Goal: Use online tool/utility: Utilize a website feature to perform a specific function

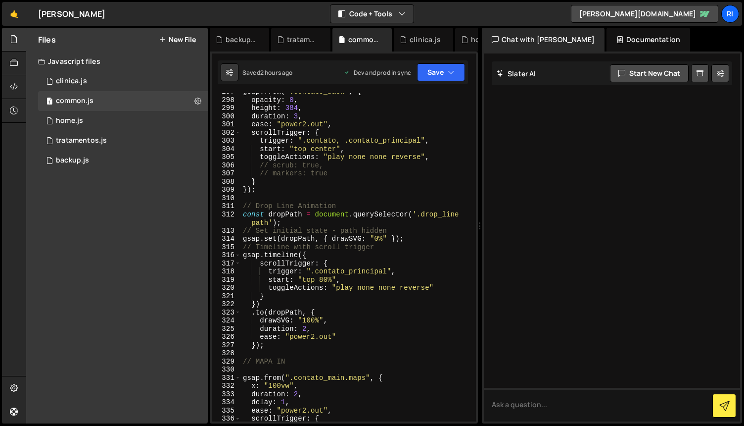
click at [274, 198] on div "gsap . from ( ".contato_back" , { opacity : 0 , height : 384 , duration : 3 , e…" at bounding box center [356, 260] width 231 height 345
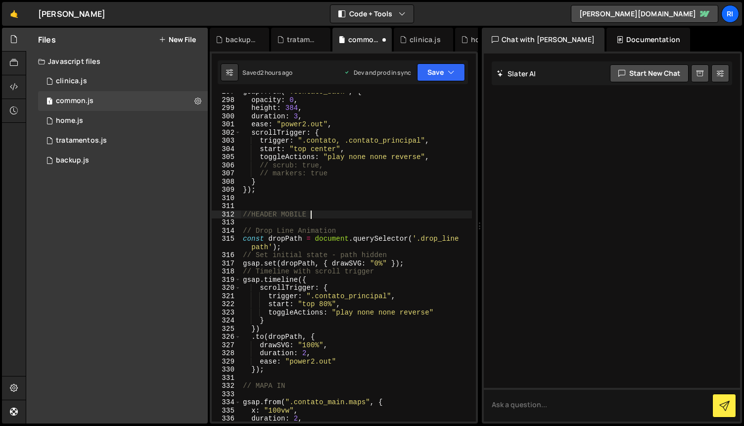
scroll to position [0, 5]
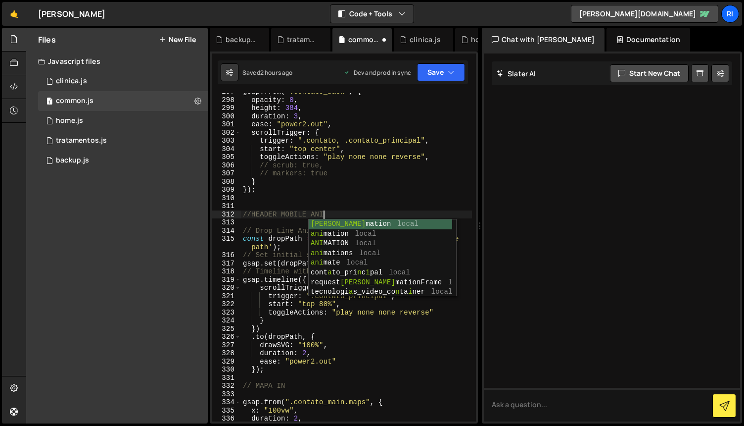
type textarea "//HEADER MOBILE Animation"
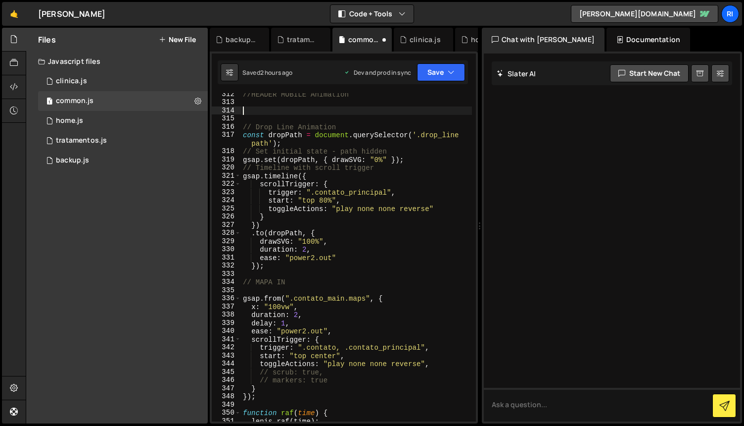
scroll to position [2794, 0]
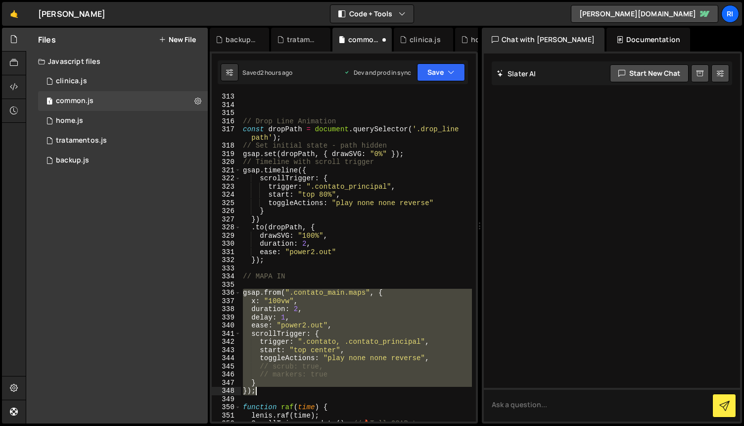
drag, startPoint x: 244, startPoint y: 293, endPoint x: 290, endPoint y: 391, distance: 108.5
click at [290, 391] on div "// Drop Line Animation const dropPath = document . querySelector ( '.drop_line …" at bounding box center [356, 269] width 231 height 353
type textarea "} });"
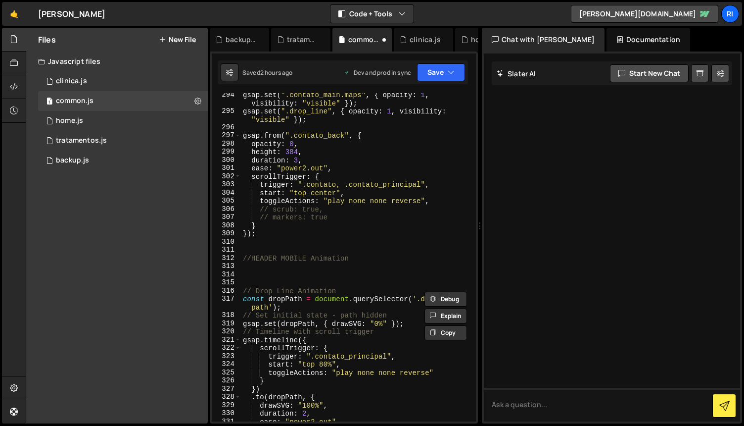
scroll to position [2627, 0]
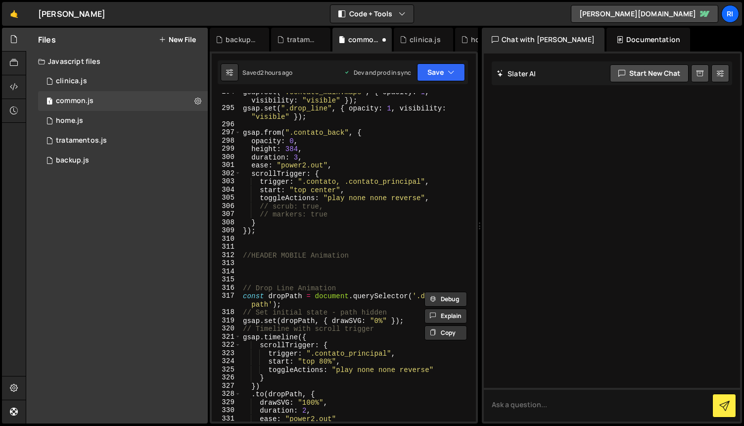
click at [284, 266] on div "gsap . set ( ".contato_main.maps" , { opacity : 1 , visibility : "visible" }) ;…" at bounding box center [356, 264] width 231 height 353
paste textarea "});"
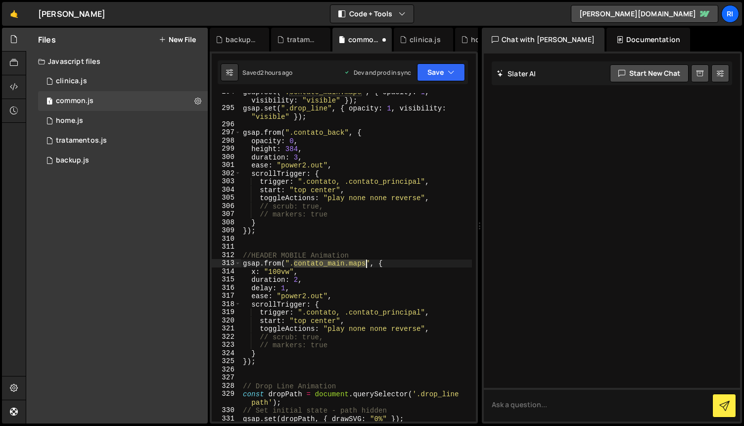
drag, startPoint x: 294, startPoint y: 265, endPoint x: 365, endPoint y: 265, distance: 71.3
click at [365, 264] on div "gsap . set ( ".contato_main.maps" , { opacity : 1 , visibility : "visible" }) ;…" at bounding box center [356, 264] width 231 height 353
paste textarea "drop_secondary"
click at [317, 275] on div "gsap . set ( ".contato_main.maps" , { opacity : 1 , visibility : "visible" }) ;…" at bounding box center [356, 264] width 231 height 353
click at [273, 272] on div "gsap . set ( ".contato_main.maps" , { opacity : 1 , visibility : "visible" }) ;…" at bounding box center [356, 264] width 231 height 353
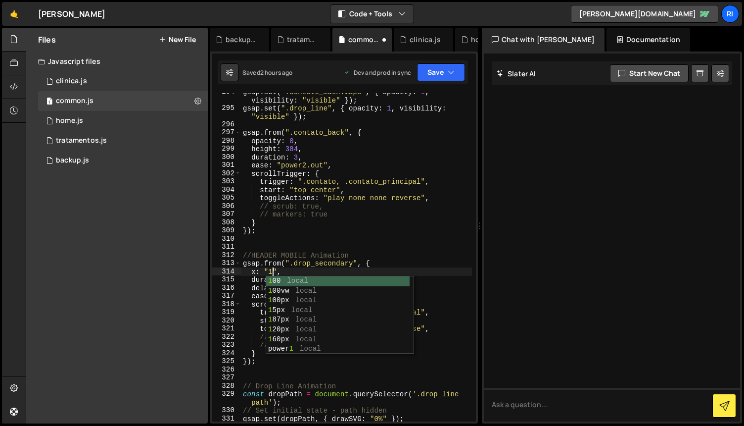
type textarea "x: "12","
click at [403, 237] on div "gsap . set ( ".contato_main.maps" , { opacity : 1 , visibility : "visible" }) ;…" at bounding box center [356, 264] width 231 height 353
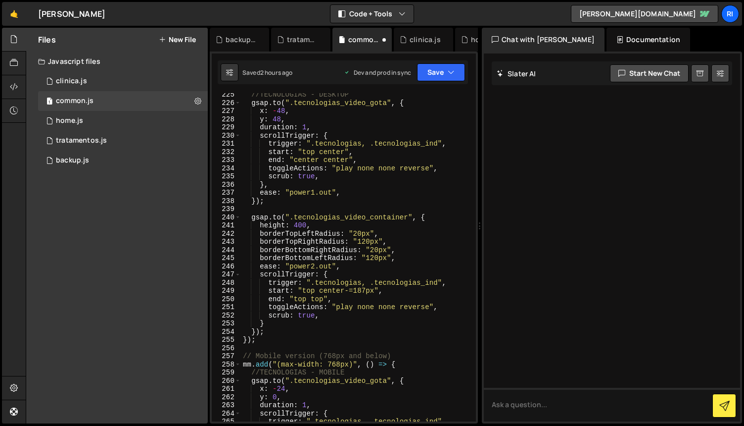
scroll to position [2123, 0]
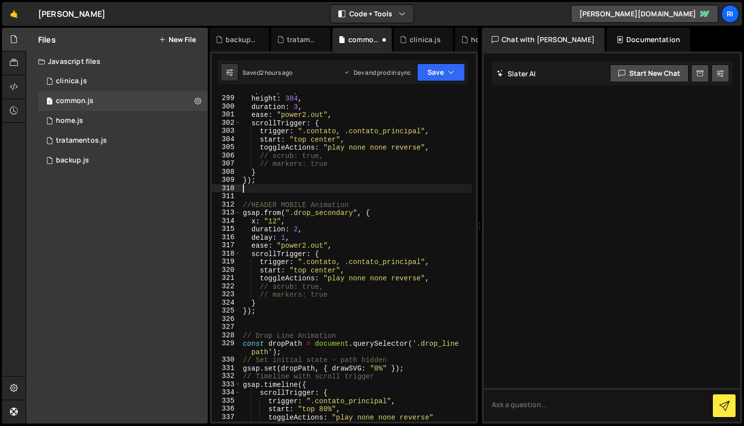
click at [279, 219] on div "opacity : 0 , height : 384 , duration : 3 , ease : "power2.out" , scrollTrigger…" at bounding box center [356, 258] width 231 height 345
type textarea "x: -12,"
click at [412, 199] on div "opacity : 0 , height : 384 , duration : 3 , ease : "power2.out" , scrollTrigger…" at bounding box center [356, 258] width 231 height 345
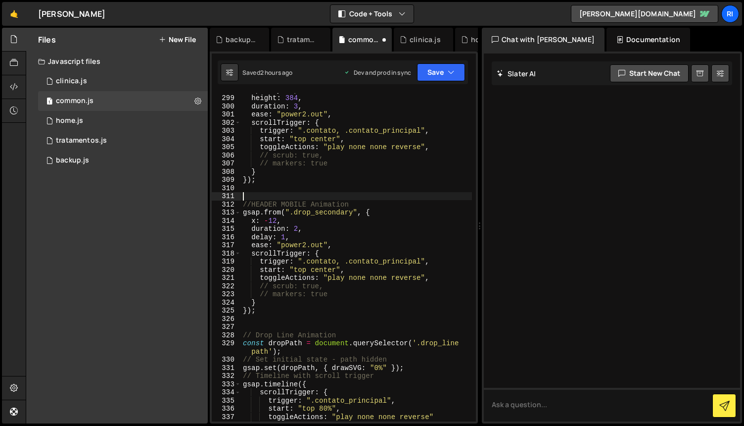
click at [330, 225] on div "opacity : 0 , height : 384 , duration : 3 , ease : "power2.out" , scrollTrigger…" at bounding box center [356, 258] width 231 height 345
drag, startPoint x: 290, startPoint y: 235, endPoint x: 240, endPoint y: 235, distance: 49.5
click at [240, 235] on div "duration: 2, 298 299 300 301 302 303 304 305 306 307 308 309 310 311 312 313 31…" at bounding box center [344, 257] width 264 height 328
type textarea "delay: 1,"
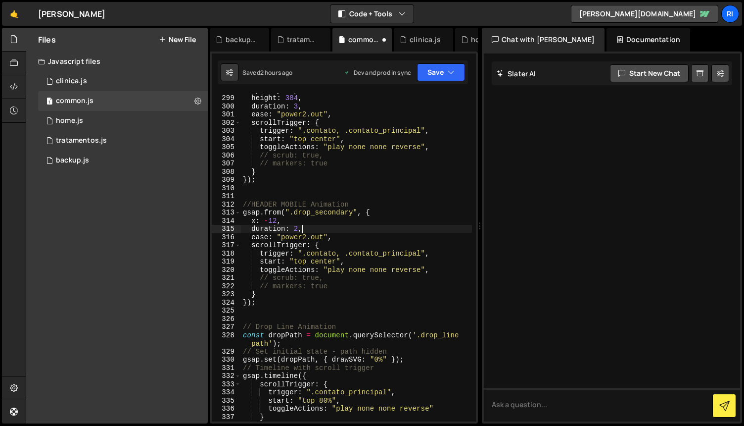
click at [373, 287] on div "opacity : 0 , height : 384 , duration : 3 , ease : "power2.out" , scrollTrigger…" at bounding box center [356, 258] width 231 height 345
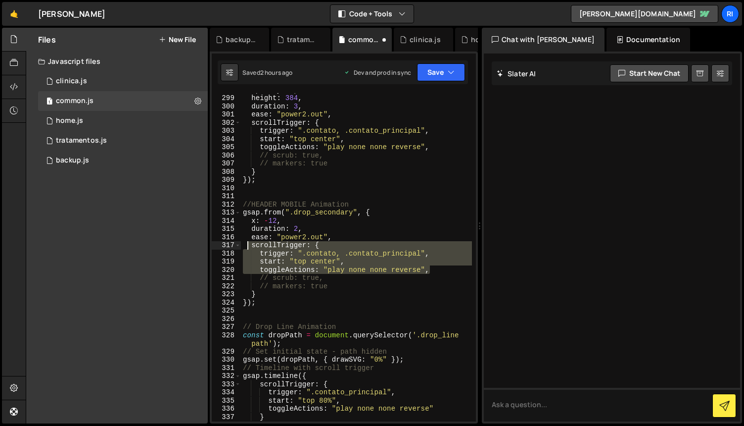
drag, startPoint x: 437, startPoint y: 272, endPoint x: 246, endPoint y: 247, distance: 192.7
click at [246, 247] on div "opacity : 0 , height : 384 , duration : 3 , ease : "power2.out" , scrollTrigger…" at bounding box center [356, 258] width 231 height 345
type textarea "scrollTrigger: { trigger: ".contato, .contato_principal","
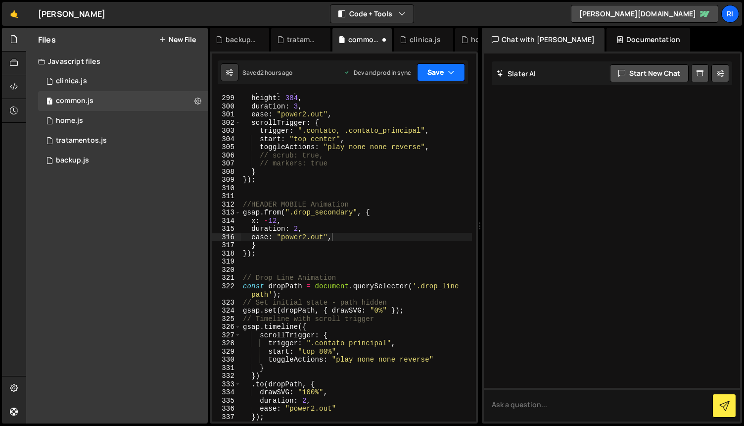
click at [430, 72] on button "Save" at bounding box center [441, 72] width 48 height 18
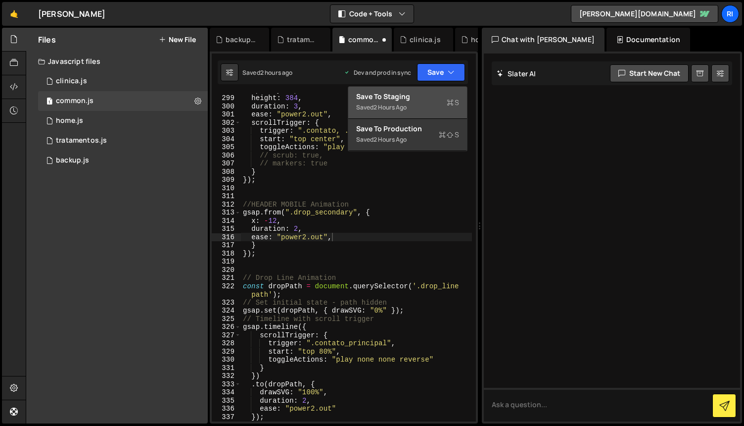
click at [417, 99] on div "Save to Staging S" at bounding box center [407, 97] width 103 height 10
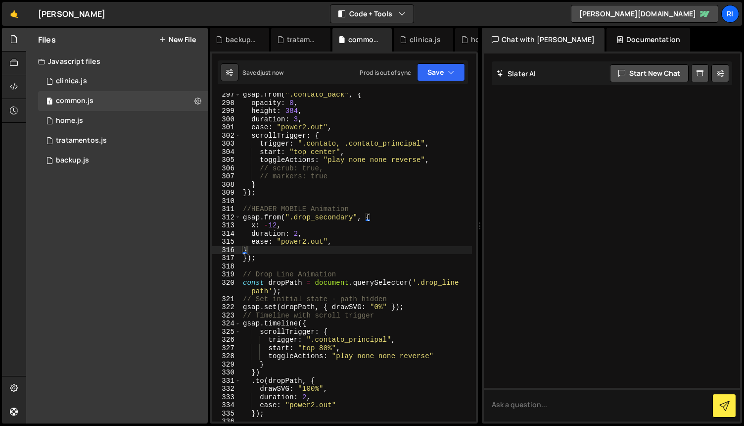
scroll to position [2665, 0]
click at [397, 240] on div "gsap . from ( ".contato_back" , { opacity : 0 , height : 384 , duration : 3 , e…" at bounding box center [356, 263] width 231 height 345
click at [399, 216] on div "gsap . from ( ".contato_back" , { opacity : 0 , height : 384 , duration : 3 , e…" at bounding box center [356, 263] width 231 height 345
click at [397, 240] on div "gsap . from ( ".contato_back" , { opacity : 0 , height : 384 , duration : 3 , e…" at bounding box center [356, 263] width 231 height 345
click at [440, 73] on button "Save" at bounding box center [441, 72] width 48 height 18
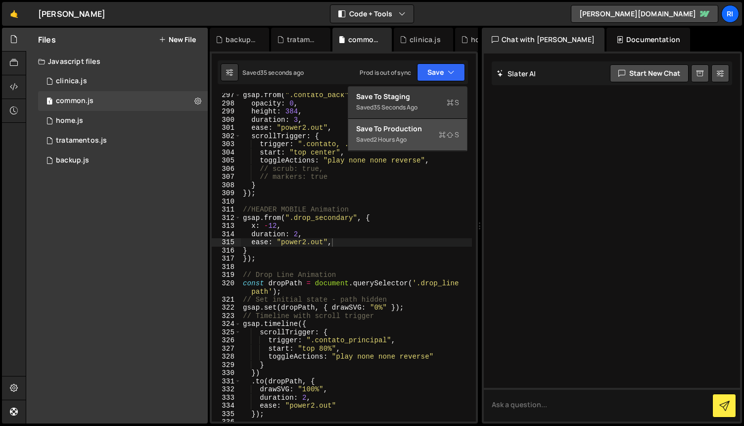
click at [421, 132] on div "Save to Production S" at bounding box center [407, 129] width 103 height 10
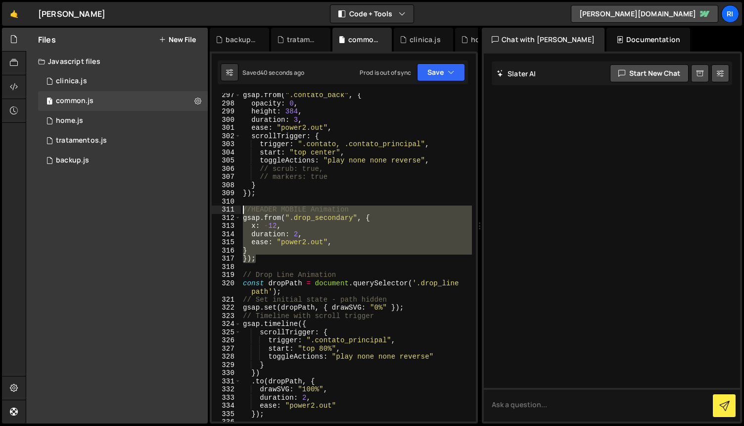
drag, startPoint x: 263, startPoint y: 258, endPoint x: 229, endPoint y: 210, distance: 59.2
click at [229, 210] on div "}); 297 298 299 300 301 302 303 304 305 306 307 308 309 310 311 312 313 314 315…" at bounding box center [344, 257] width 264 height 328
click at [453, 216] on button "Debug" at bounding box center [446, 215] width 43 height 15
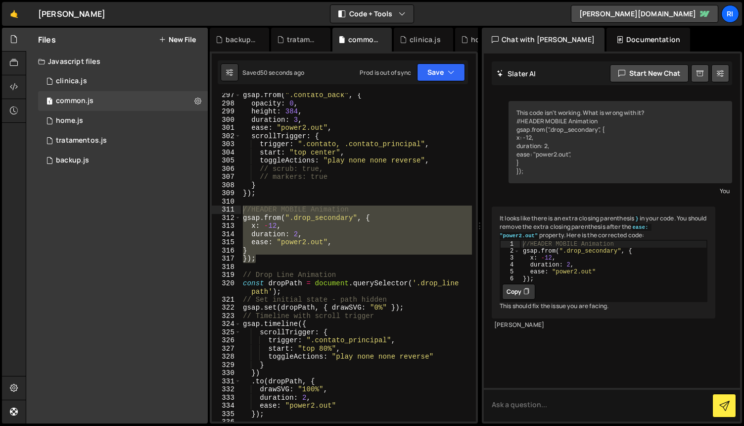
click at [258, 250] on div "gsap . from ( ".contato_back" , { opacity : 0 , height : 384 , duration : 3 , e…" at bounding box center [356, 257] width 231 height 328
type textarea "}"
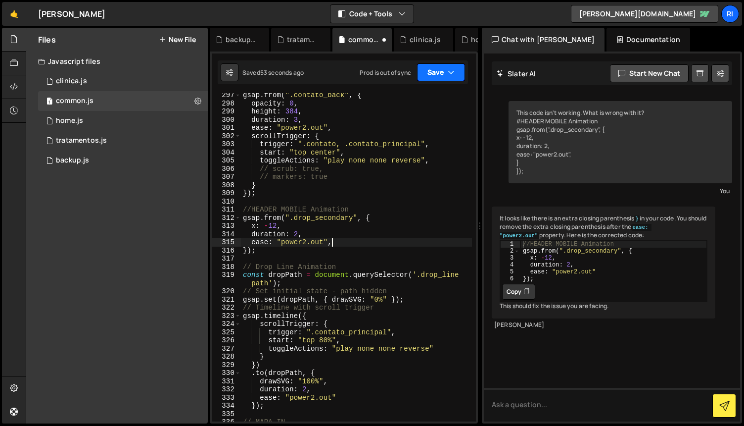
click at [429, 69] on button "Save" at bounding box center [441, 72] width 48 height 18
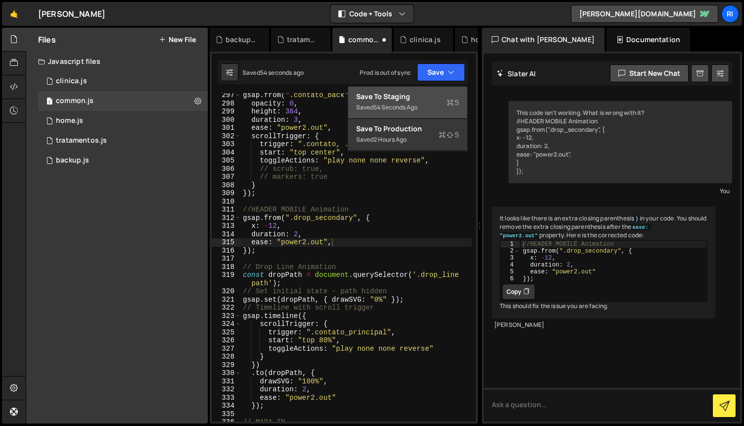
click at [406, 103] on div "54 seconds ago" at bounding box center [396, 107] width 44 height 8
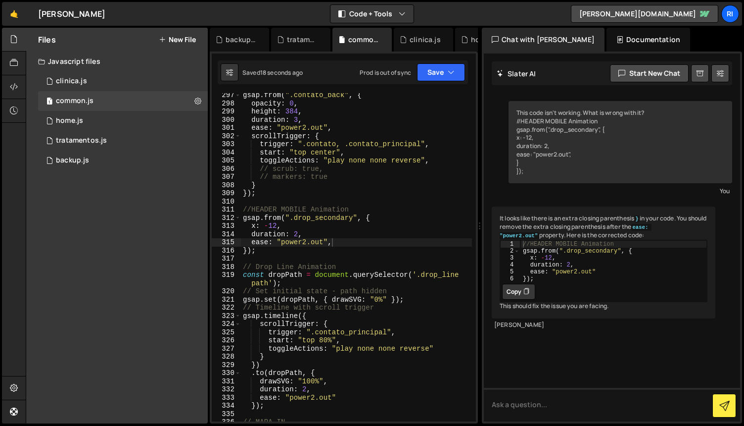
type textarea "x: -12,"
click at [265, 225] on div "gsap . from ( ".contato_back" , { opacity : 0 , height : 384 , duration : 3 , e…" at bounding box center [356, 263] width 231 height 345
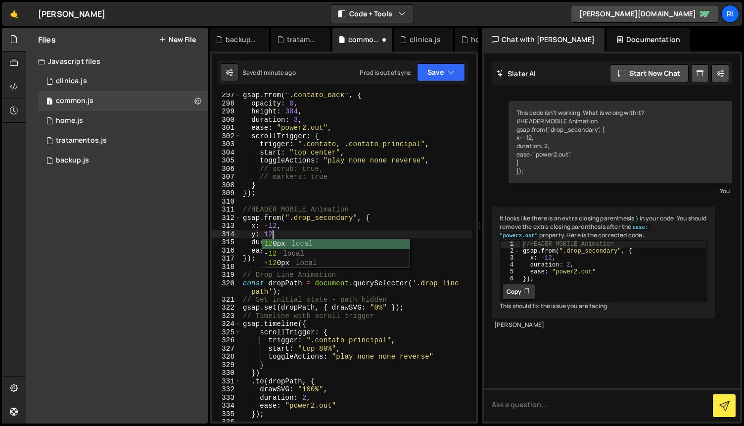
scroll to position [0, 1]
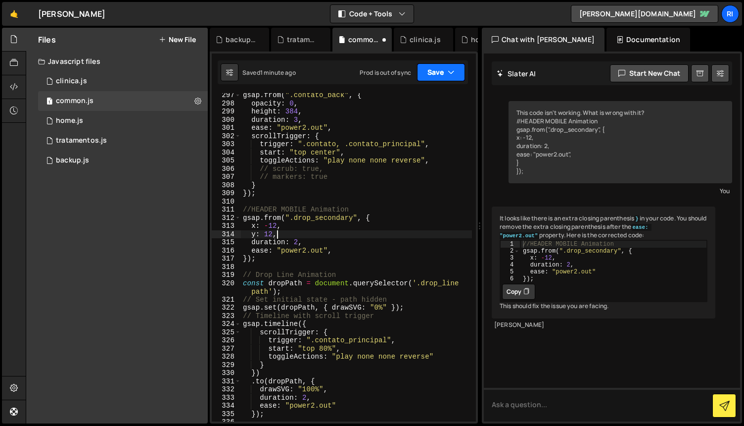
click at [437, 67] on button "Save" at bounding box center [441, 72] width 48 height 18
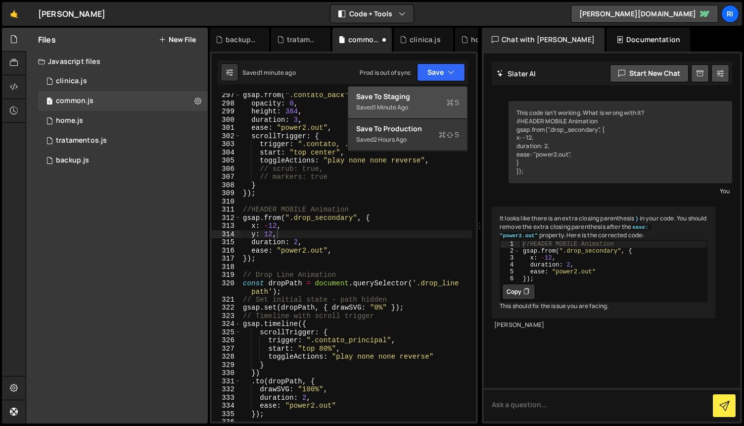
click at [407, 100] on div "Save to Staging S" at bounding box center [407, 97] width 103 height 10
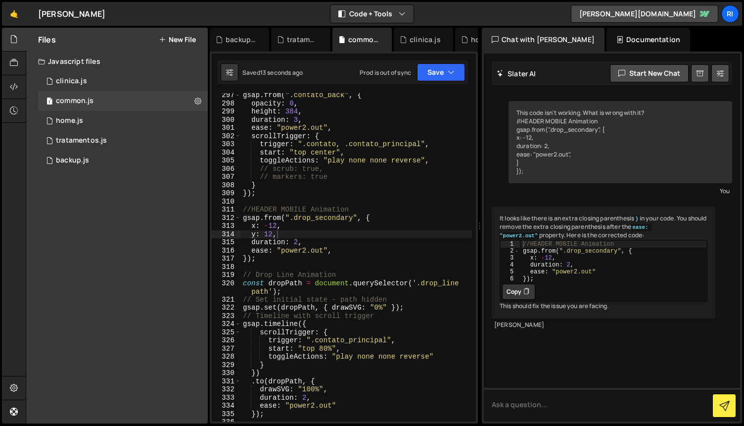
click at [279, 219] on div "gsap . from ( ".contato_back" , { opacity : 0 , height : 384 , duration : 3 , e…" at bounding box center [356, 263] width 231 height 345
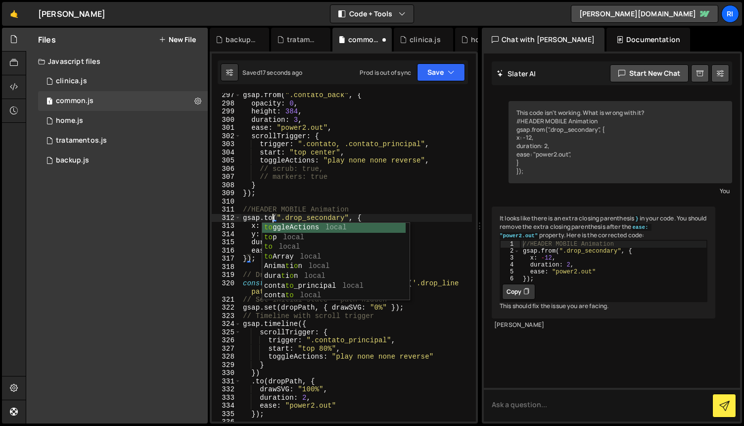
click at [415, 182] on div "gsap . from ( ".contato_back" , { opacity : 0 , height : 384 , duration : 3 , e…" at bounding box center [356, 263] width 231 height 345
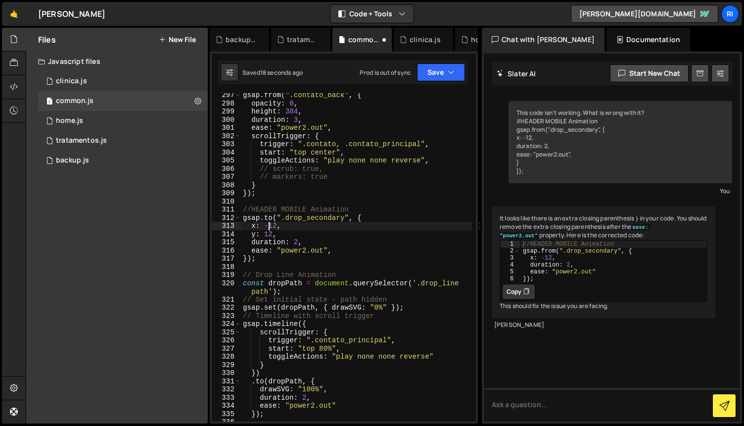
click at [269, 226] on div "gsap . from ( ".contato_back" , { opacity : 0 , height : 384 , duration : 3 , e…" at bounding box center [356, 263] width 231 height 345
click at [432, 76] on button "Save" at bounding box center [441, 72] width 48 height 18
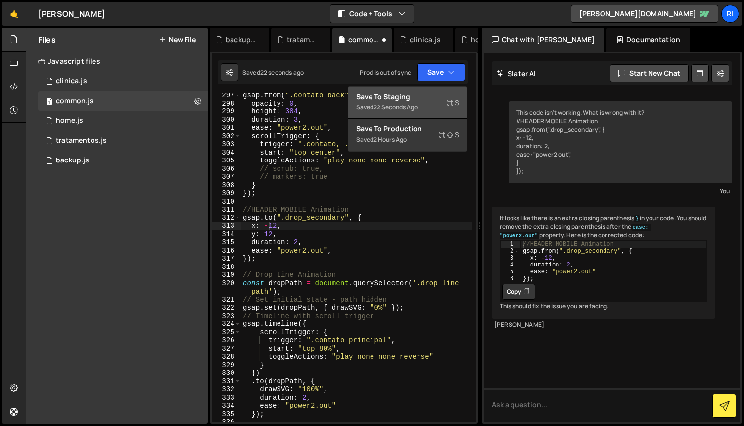
click at [410, 99] on div "Save to Staging S" at bounding box center [407, 97] width 103 height 10
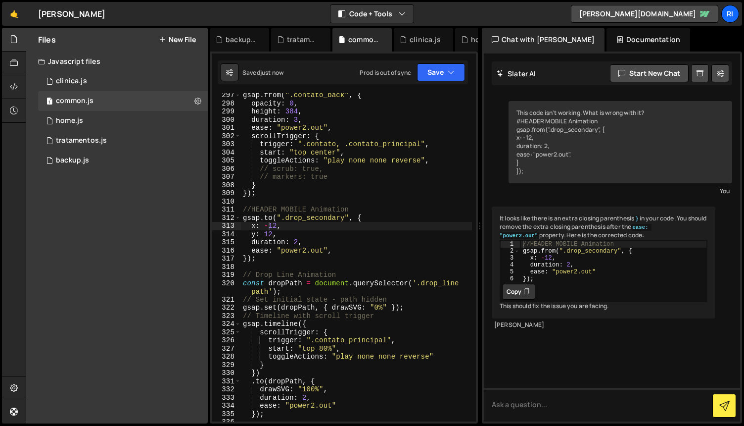
click at [276, 234] on div "gsap . from ( ".contato_back" , { opacity : 0 , height : 384 , duration : 3 , e…" at bounding box center [356, 263] width 231 height 345
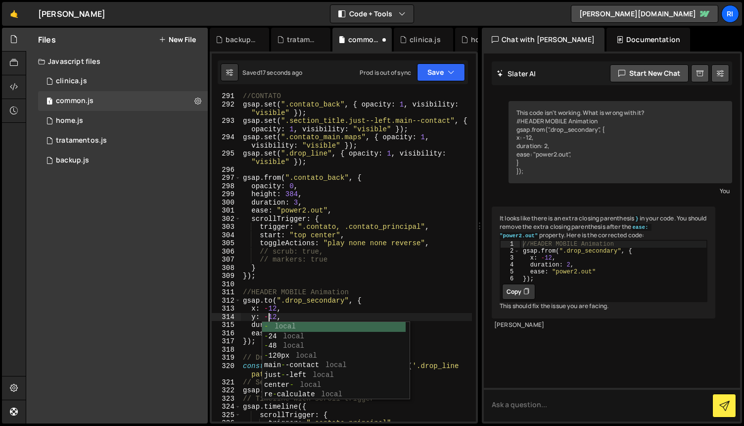
scroll to position [0, 1]
type textarea "y: -12,"
click at [427, 69] on button "Save" at bounding box center [441, 72] width 48 height 18
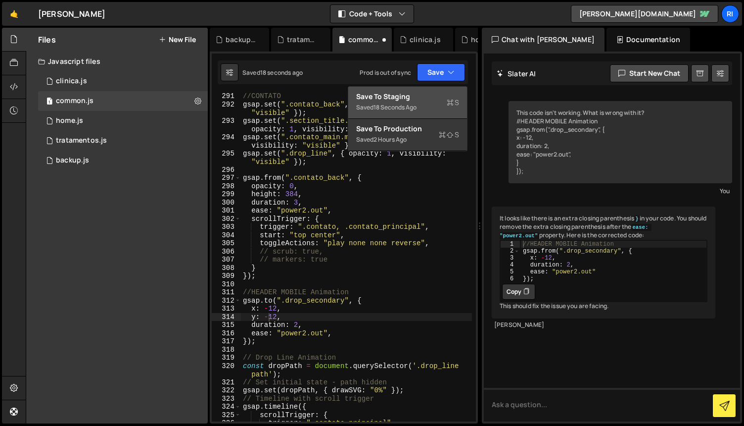
click at [420, 99] on div "Save to Staging S" at bounding box center [407, 97] width 103 height 10
